Goal: Task Accomplishment & Management: Complete application form

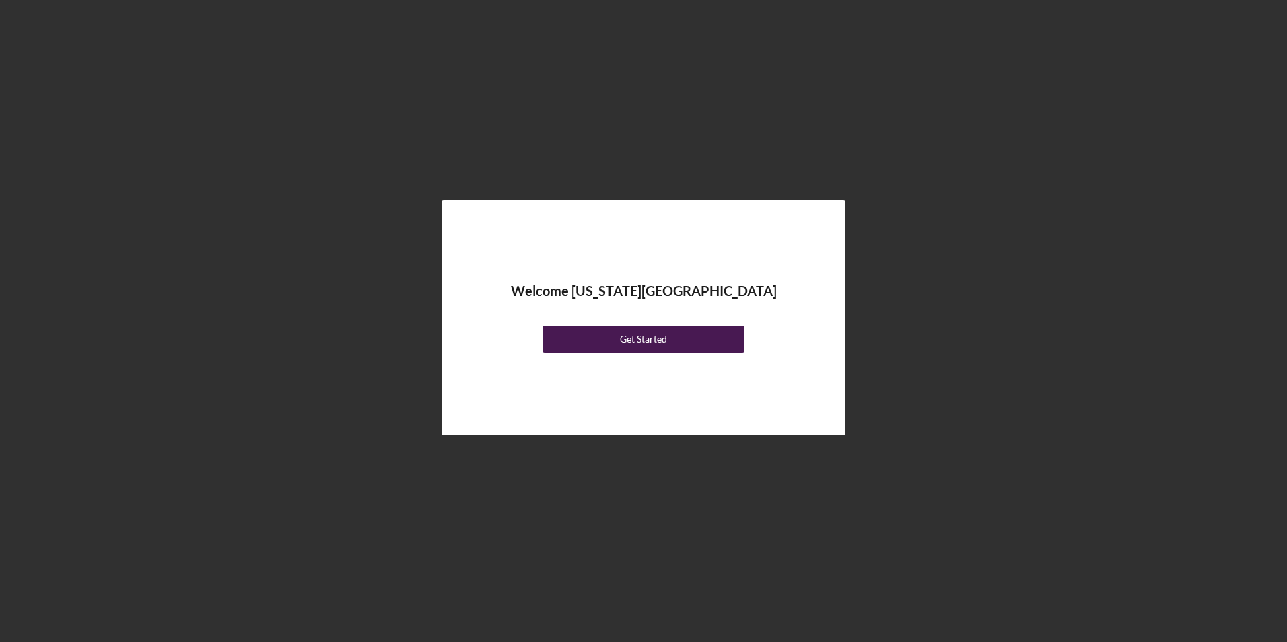
click at [687, 333] on button "Get Started" at bounding box center [644, 339] width 202 height 27
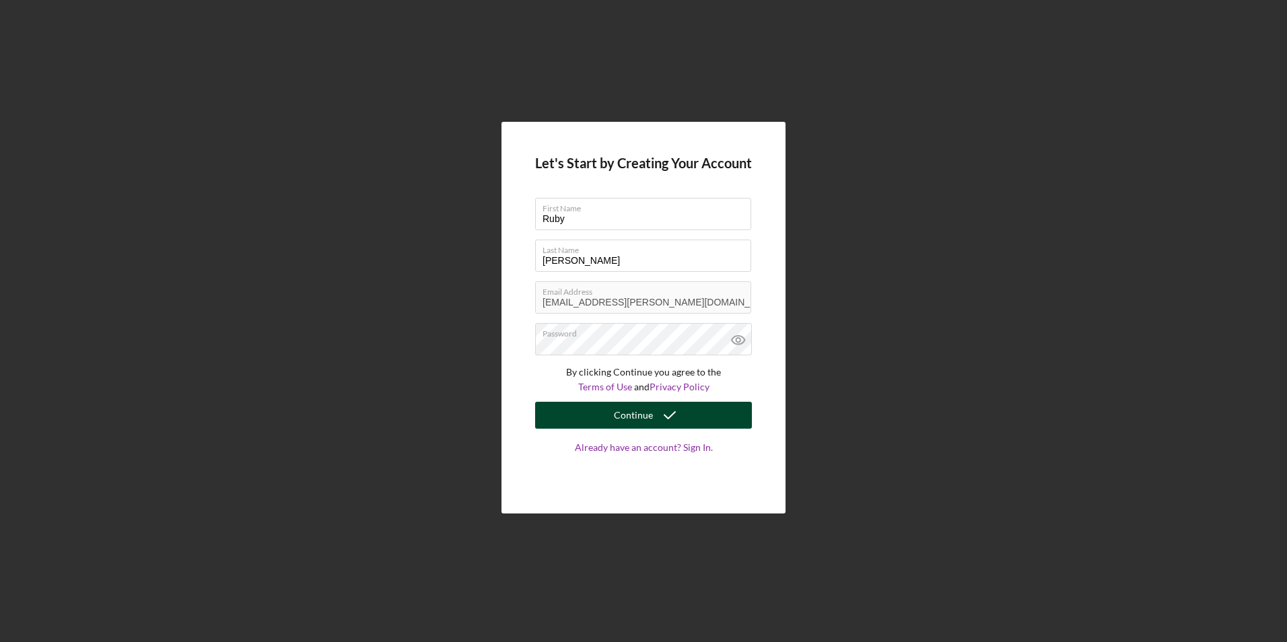
click at [673, 421] on icon "submit" at bounding box center [670, 416] width 34 height 34
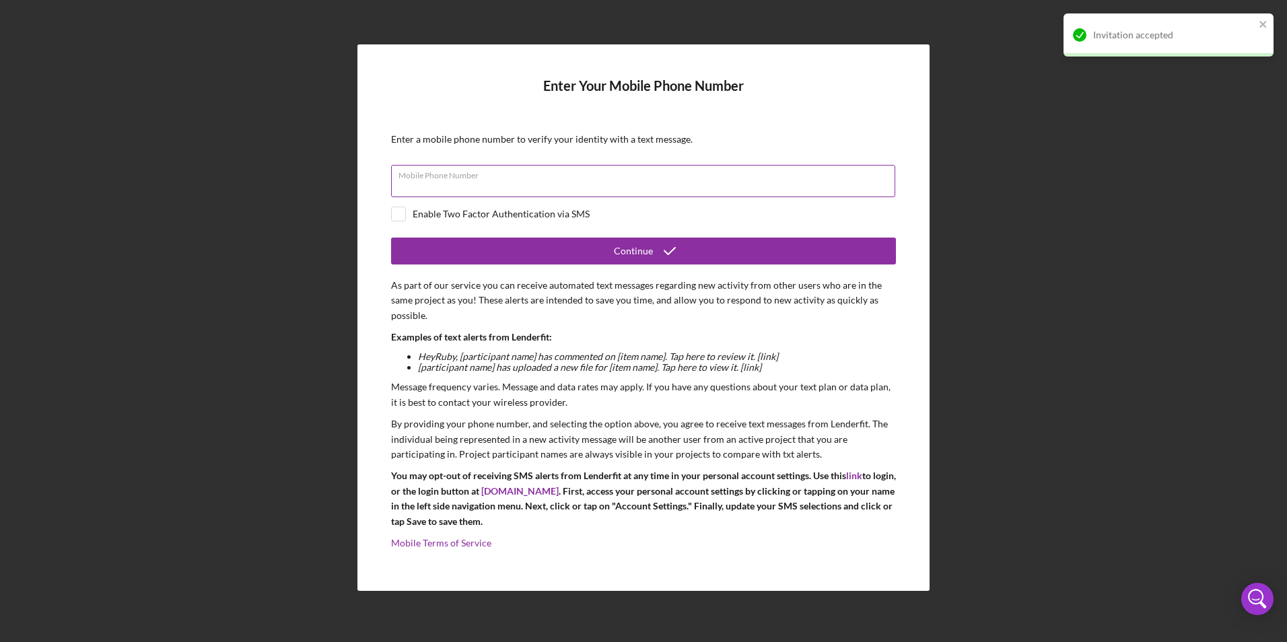
click at [549, 181] on input "Mobile Phone Number" at bounding box center [643, 181] width 504 height 32
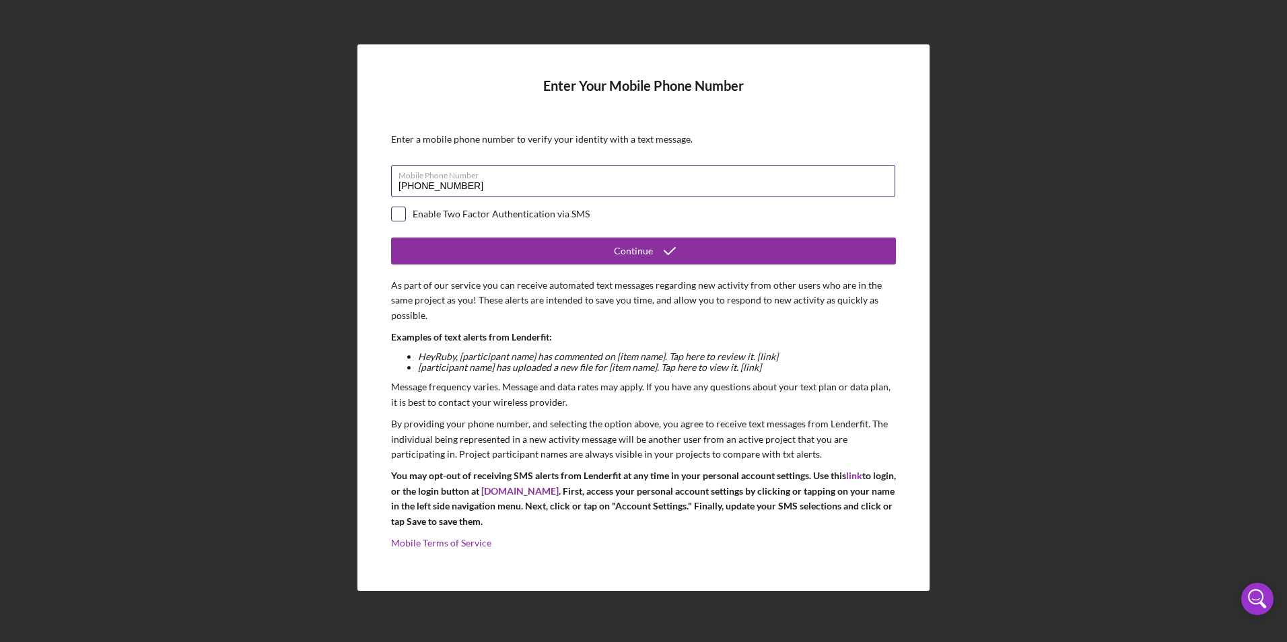
type input "[PHONE_NUMBER]"
click at [392, 213] on input "checkbox" at bounding box center [398, 213] width 13 height 13
checkbox input "true"
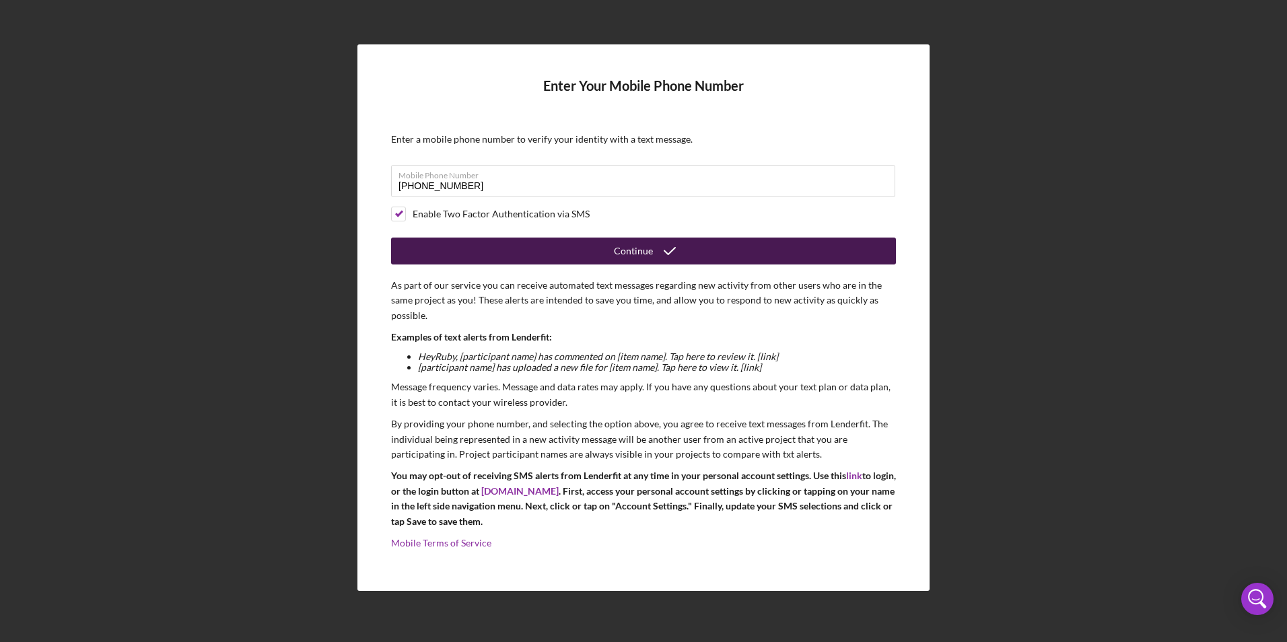
click at [545, 253] on button "Continue" at bounding box center [643, 251] width 505 height 27
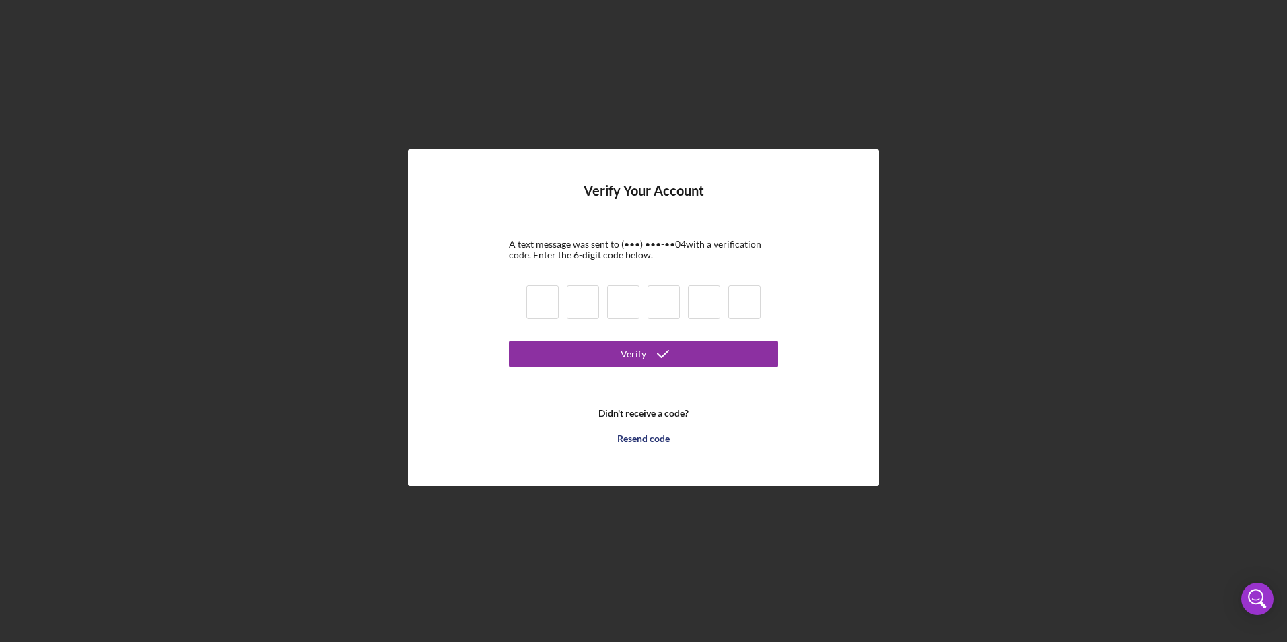
click at [529, 309] on input at bounding box center [543, 302] width 32 height 34
type input "8"
type input "1"
type input "6"
type input "8"
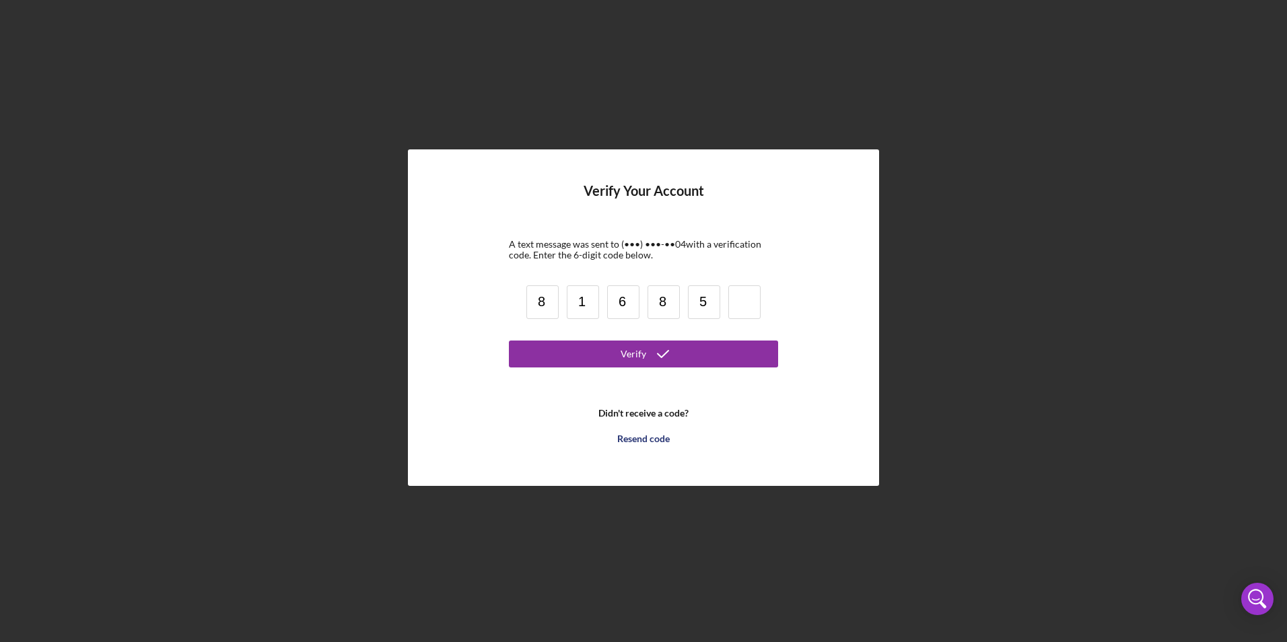
type input "5"
type input "0"
click at [679, 353] on button "Verify" at bounding box center [643, 354] width 269 height 27
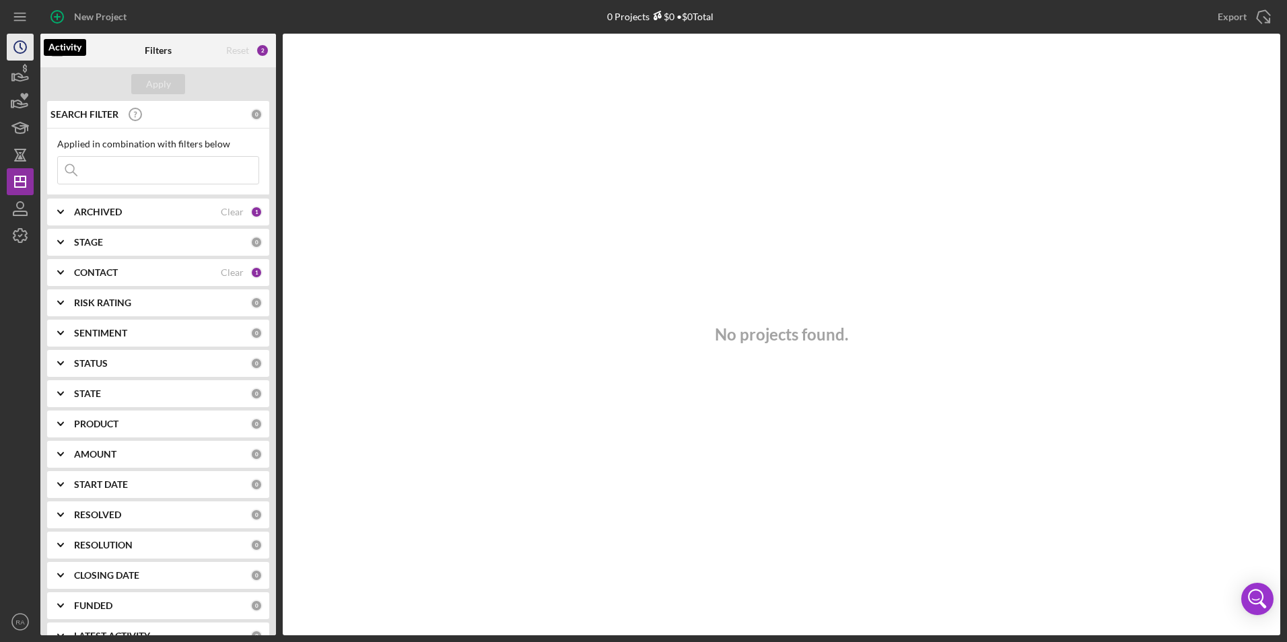
click at [20, 44] on polyline "button" at bounding box center [21, 46] width 2 height 5
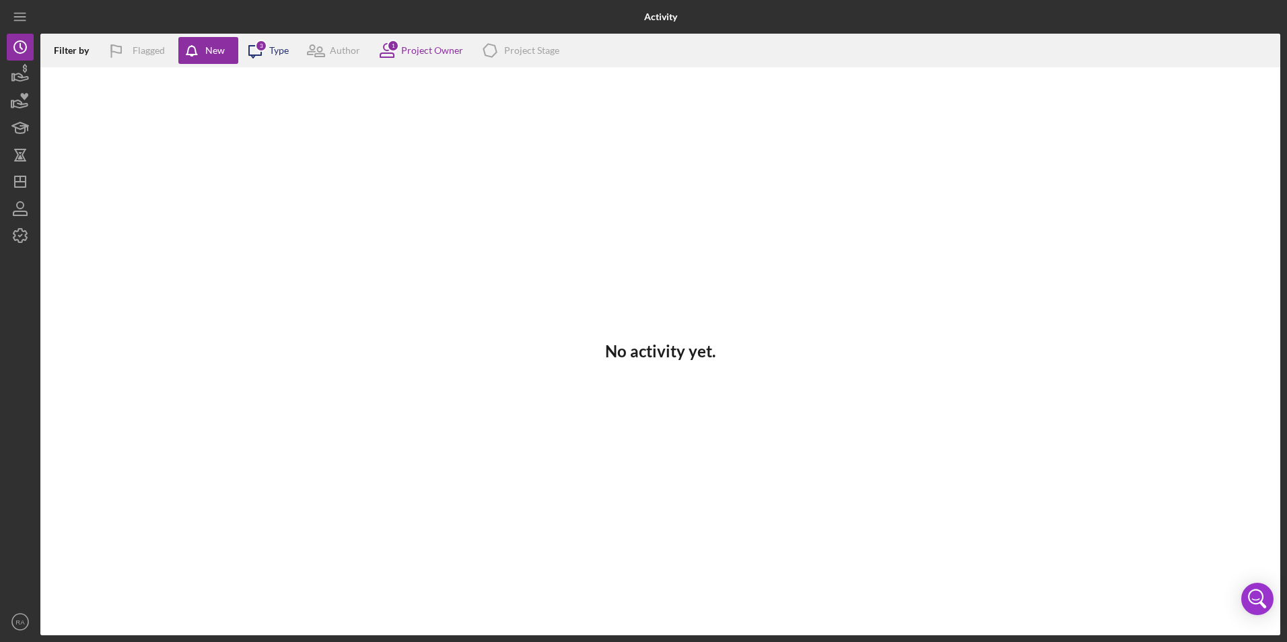
click at [275, 55] on div "Type" at bounding box center [279, 50] width 20 height 11
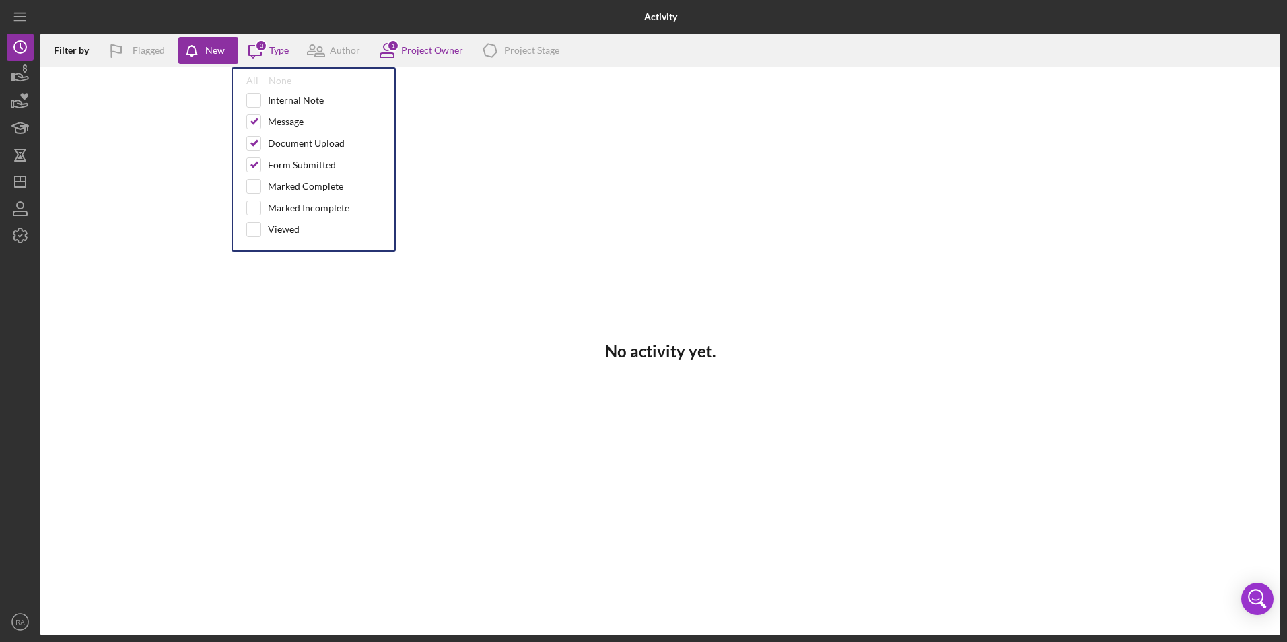
click at [462, 233] on div "No activity yet." at bounding box center [660, 351] width 1240 height 568
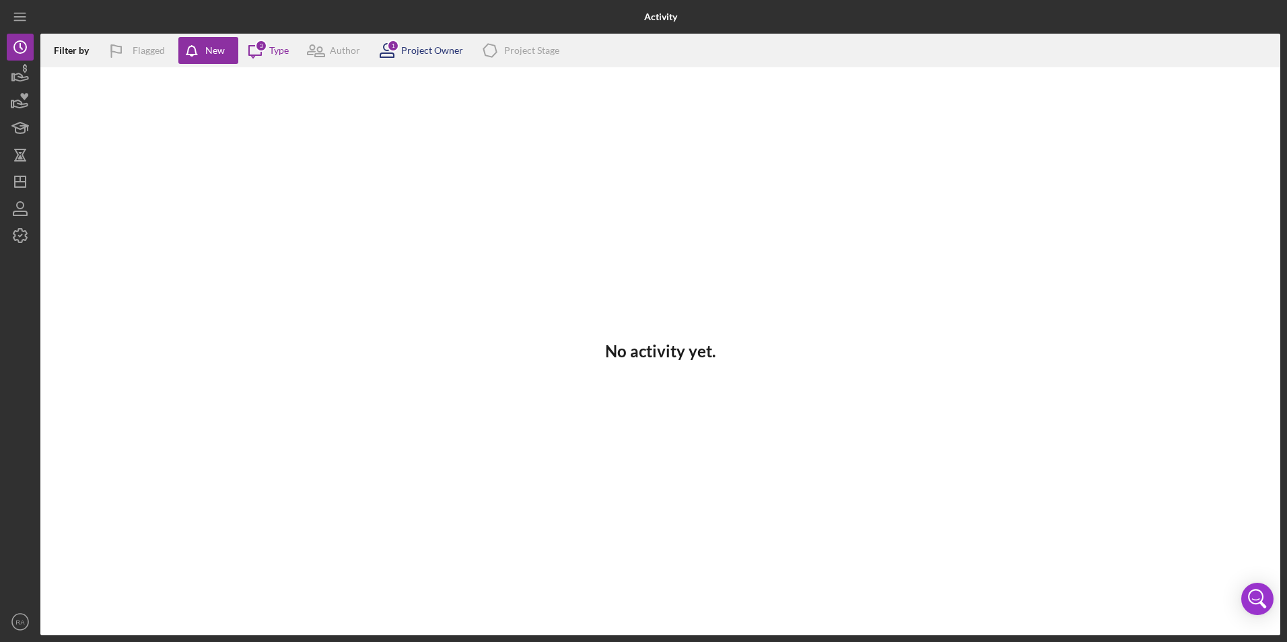
click at [409, 48] on div "Project Owner" at bounding box center [432, 50] width 62 height 11
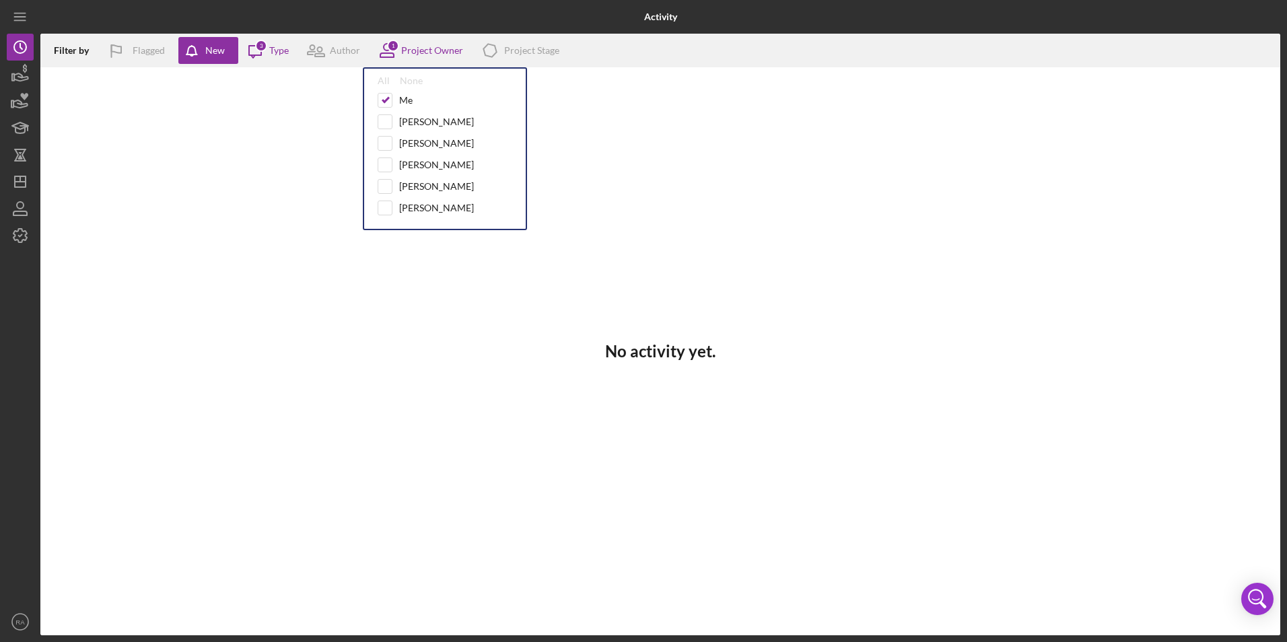
click at [423, 269] on div "No activity yet." at bounding box center [660, 351] width 1240 height 568
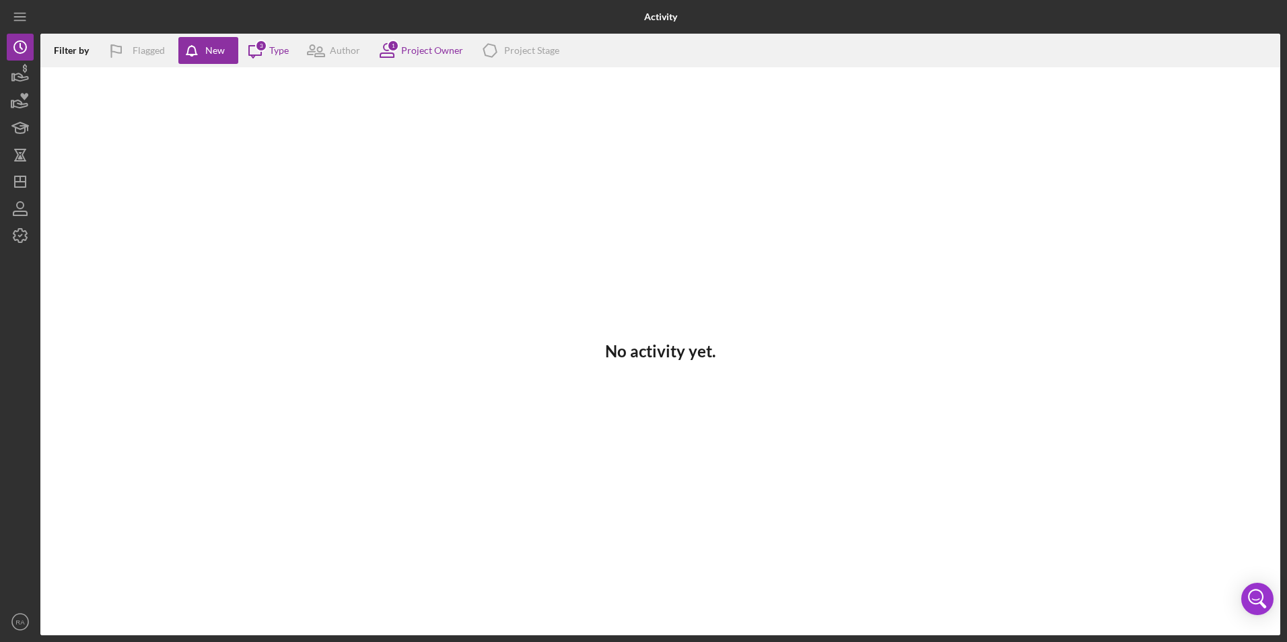
click at [1260, 96] on div "No activity yet." at bounding box center [660, 351] width 1240 height 568
